Goal: Information Seeking & Learning: Learn about a topic

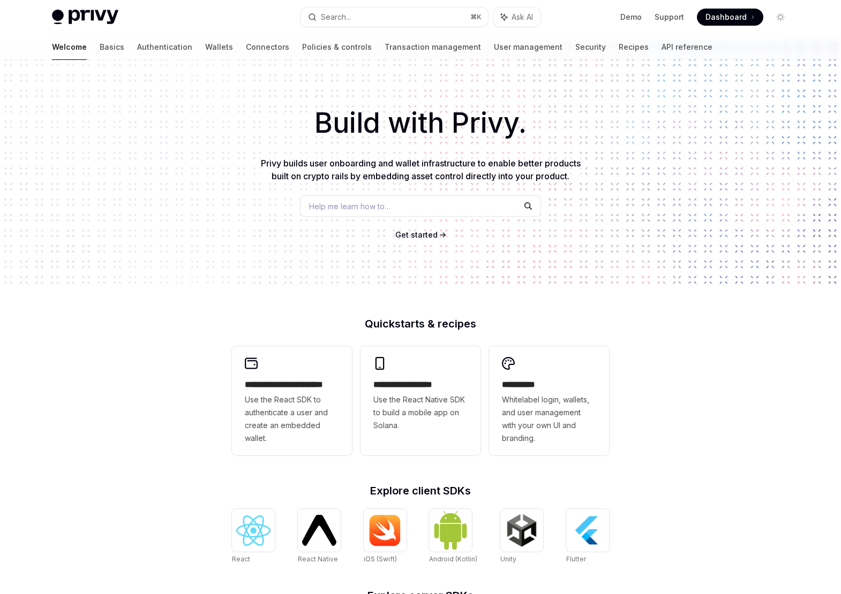
scroll to position [4, 0]
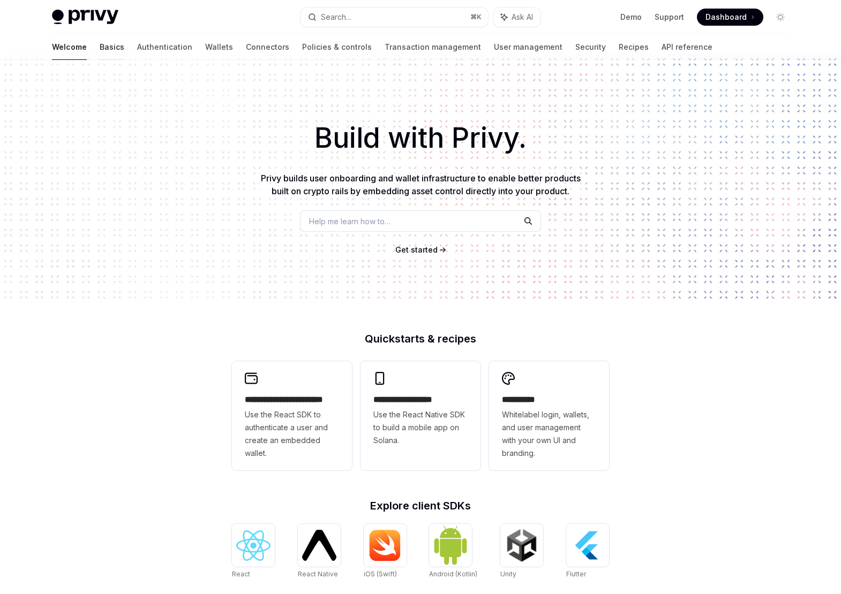
click at [100, 49] on link "Basics" at bounding box center [112, 47] width 25 height 26
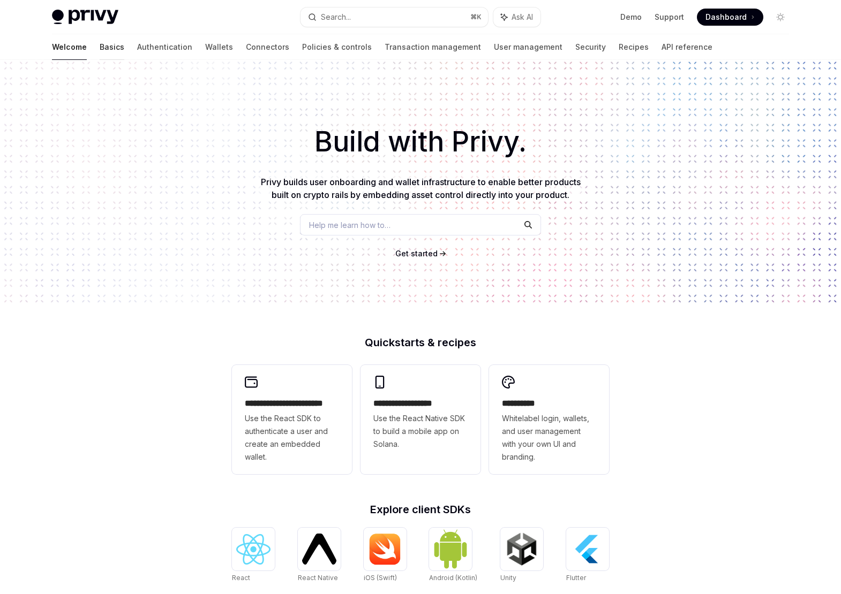
click at [100, 49] on link "Basics" at bounding box center [112, 47] width 25 height 26
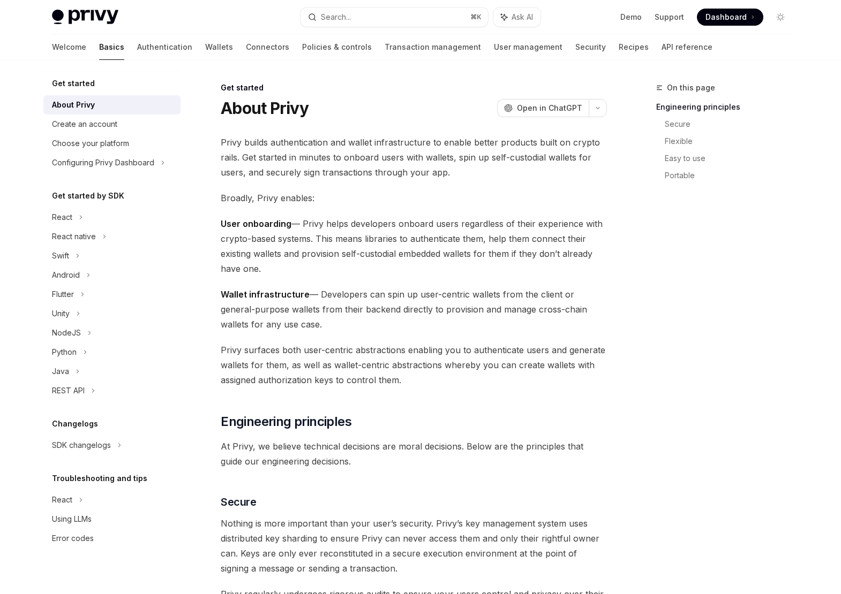
type textarea "*"
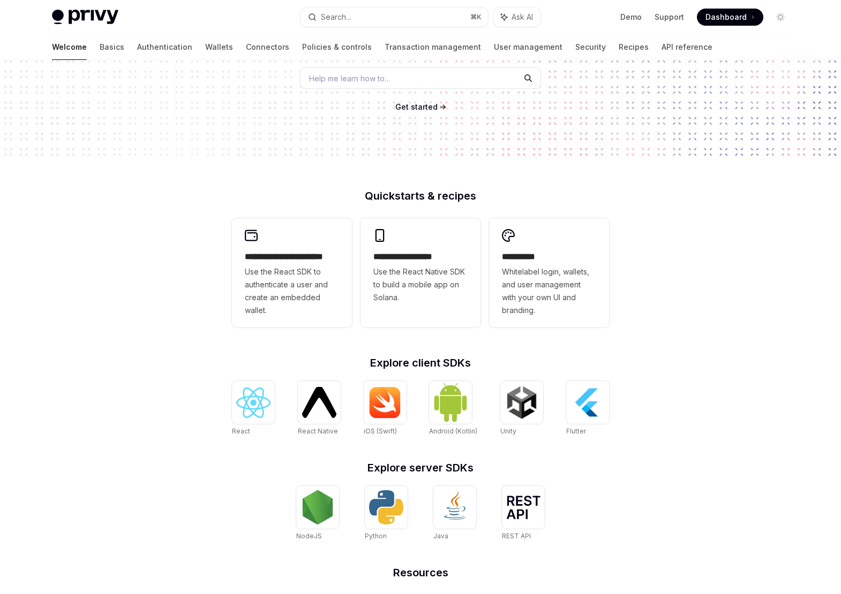
scroll to position [92, 0]
